Goal: Navigation & Orientation: Find specific page/section

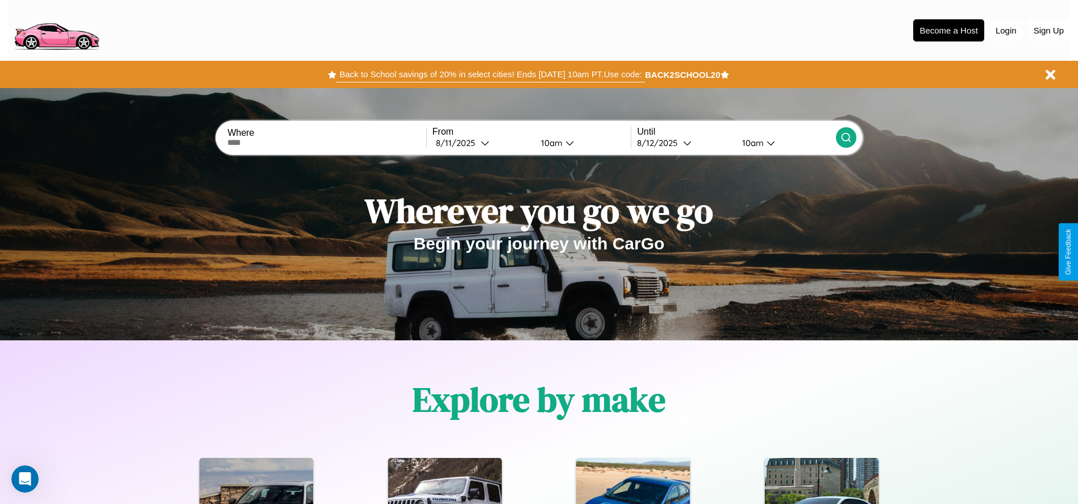
click at [490, 74] on button "Back to School savings of 20% in select cities! Ends [DATE] 10am PT. Use code:" at bounding box center [490, 74] width 308 height 16
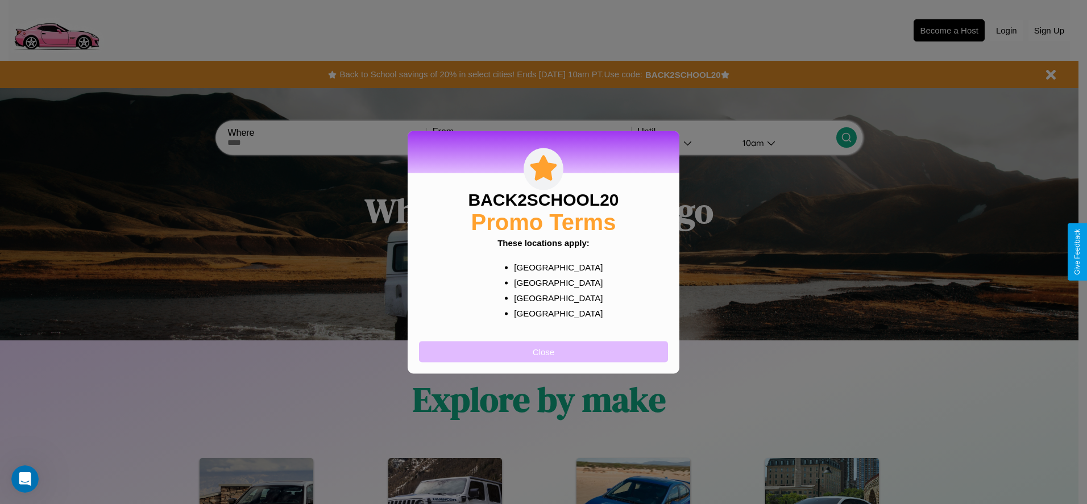
click at [543, 351] on button "Close" at bounding box center [543, 351] width 249 height 21
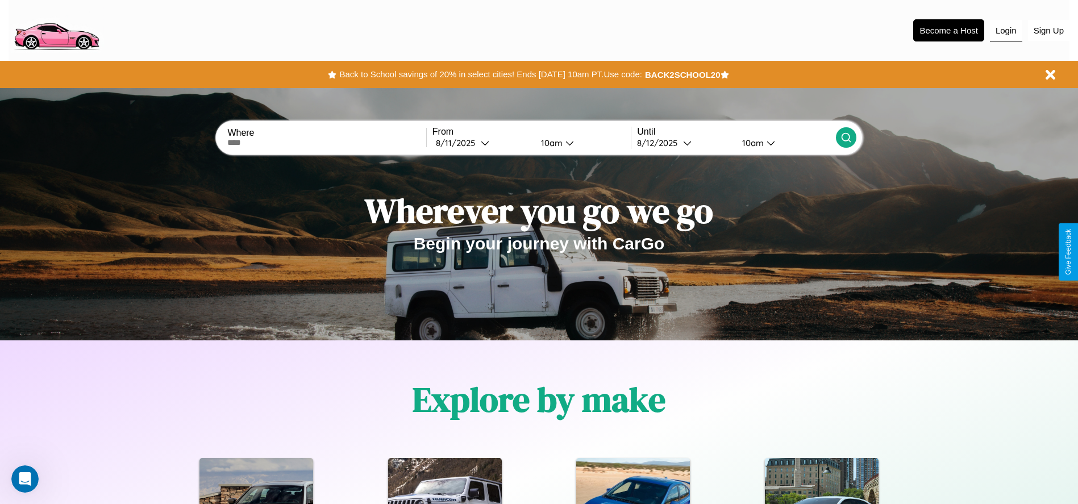
click at [1006, 30] on button "Login" at bounding box center [1006, 31] width 32 height 22
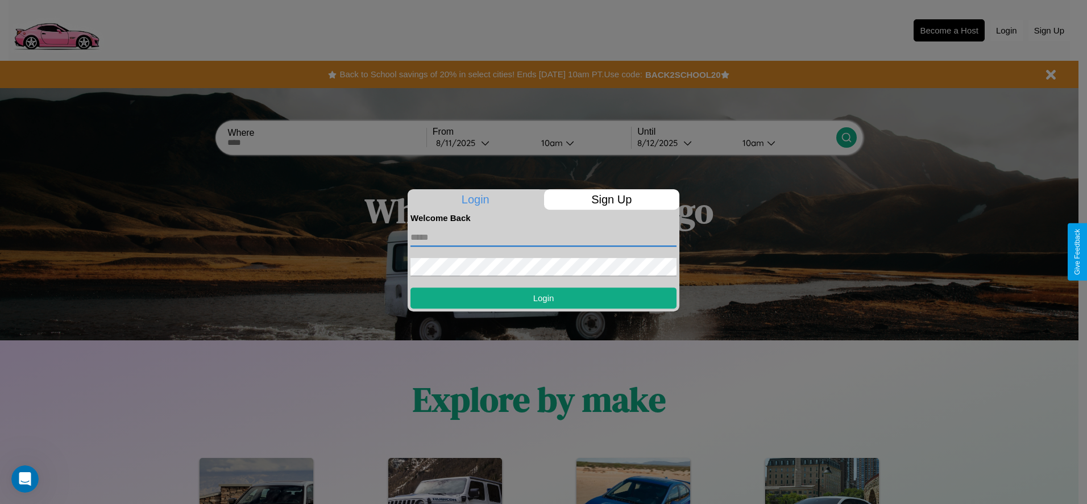
click at [543, 237] on input "text" at bounding box center [543, 237] width 266 height 18
type input "**********"
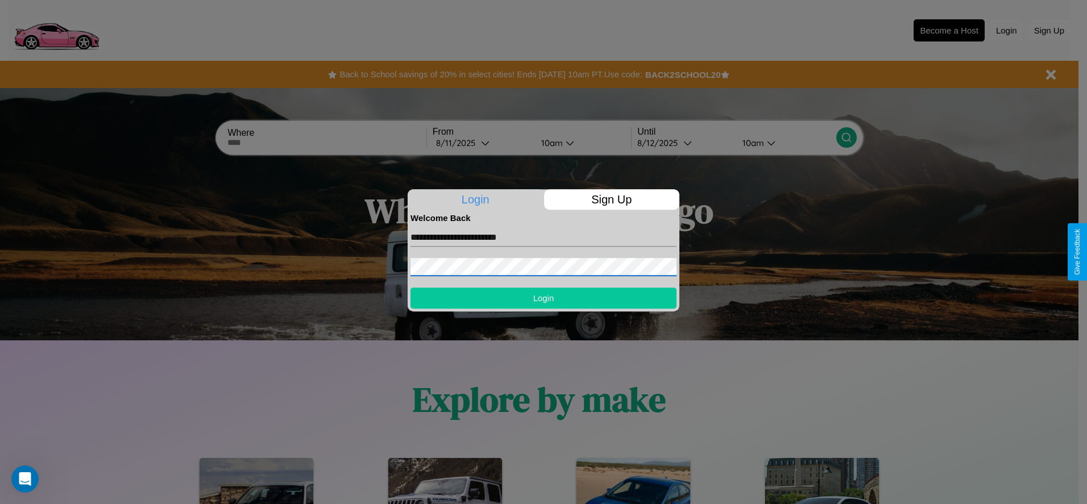
click at [543, 298] on button "Login" at bounding box center [543, 298] width 266 height 21
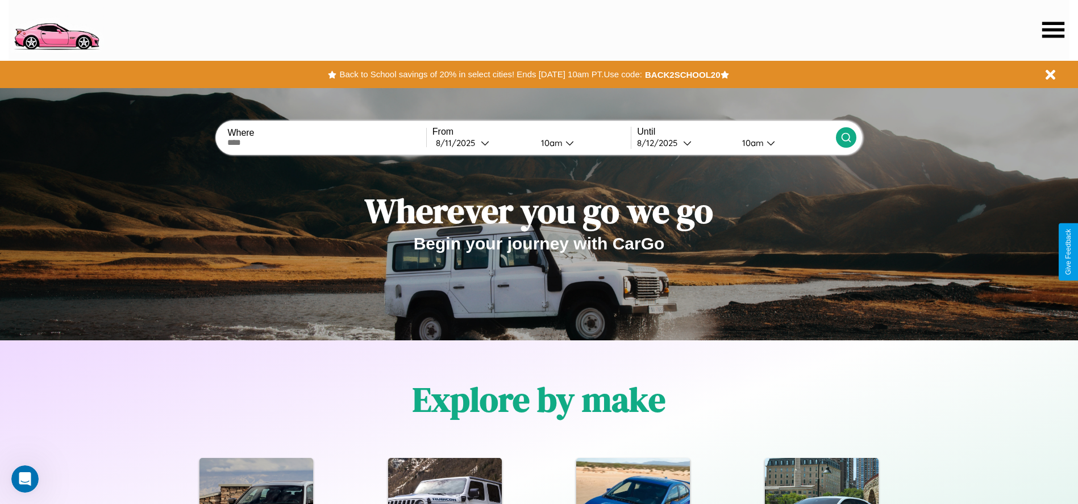
click at [1053, 30] on icon at bounding box center [1053, 30] width 22 height 16
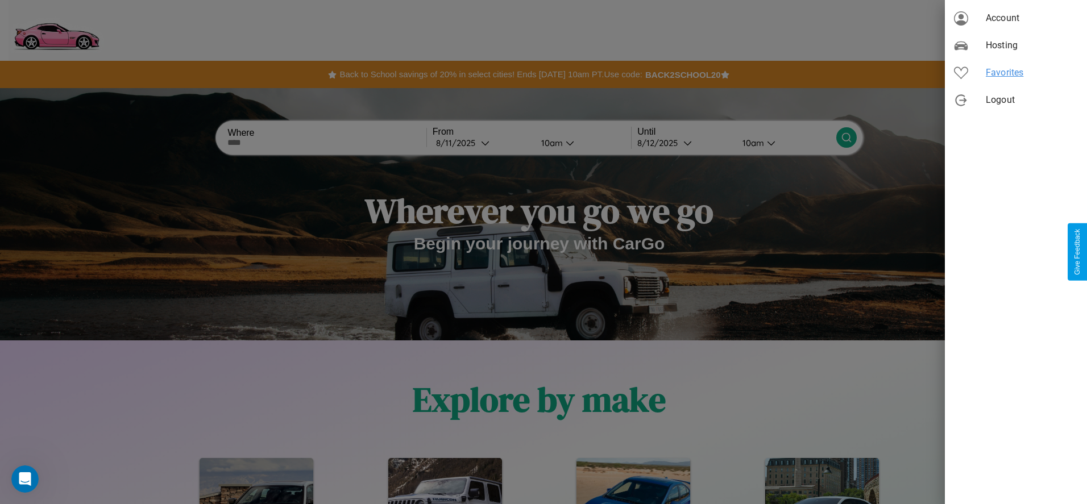
click at [1016, 73] on span "Favorites" at bounding box center [1032, 73] width 92 height 14
